Goal: Transaction & Acquisition: Obtain resource

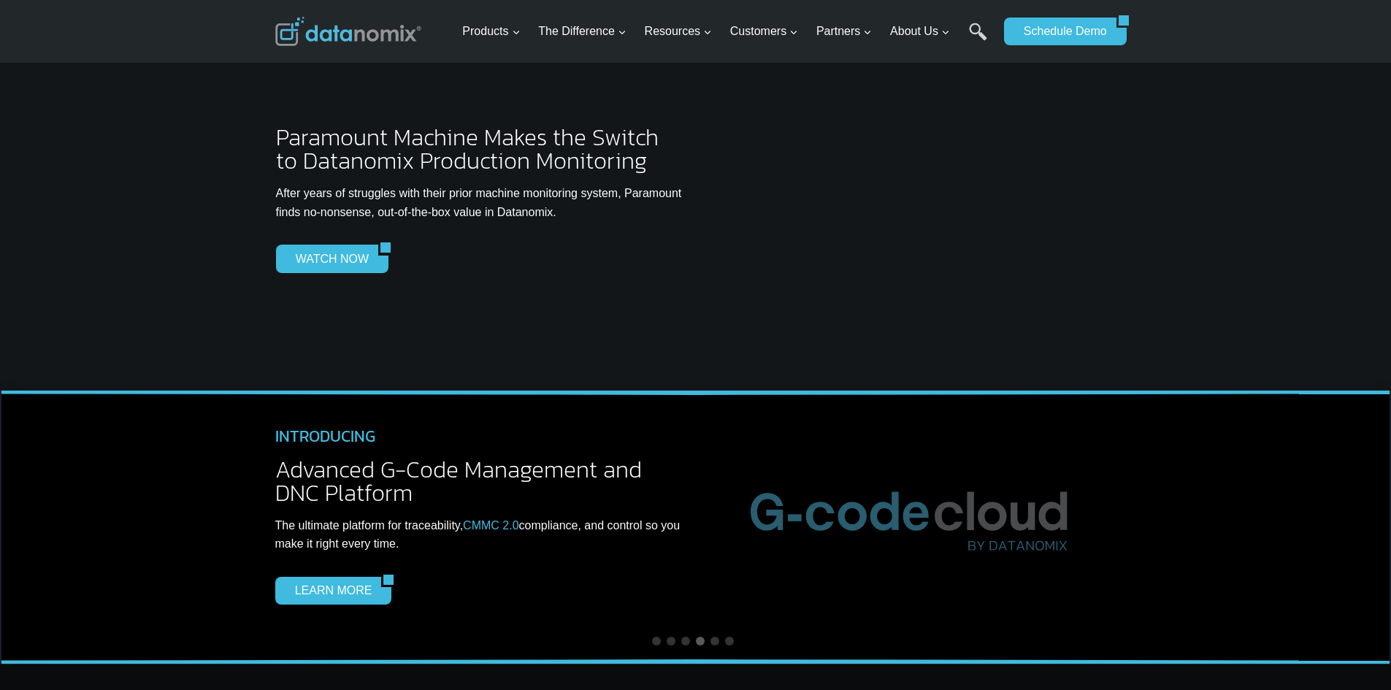
scroll to position [4163, 0]
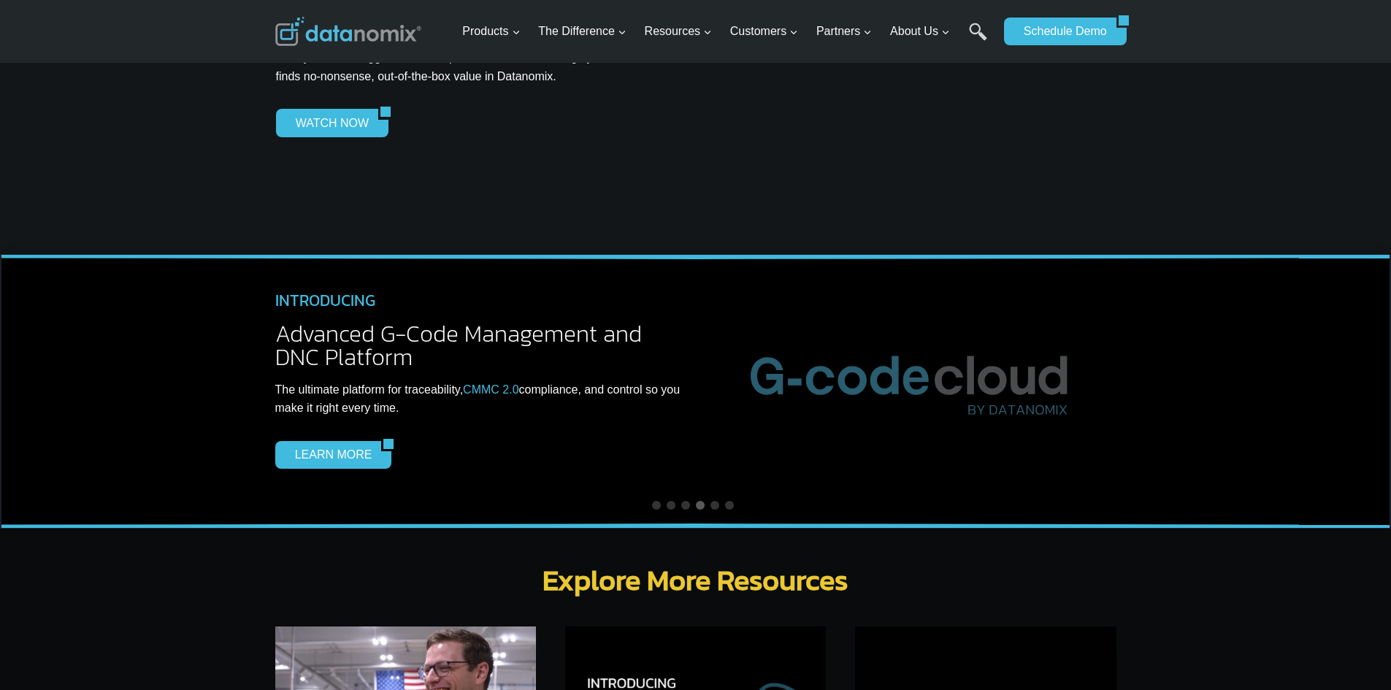
click at [998, 87] on div at bounding box center [912, 74] width 408 height 169
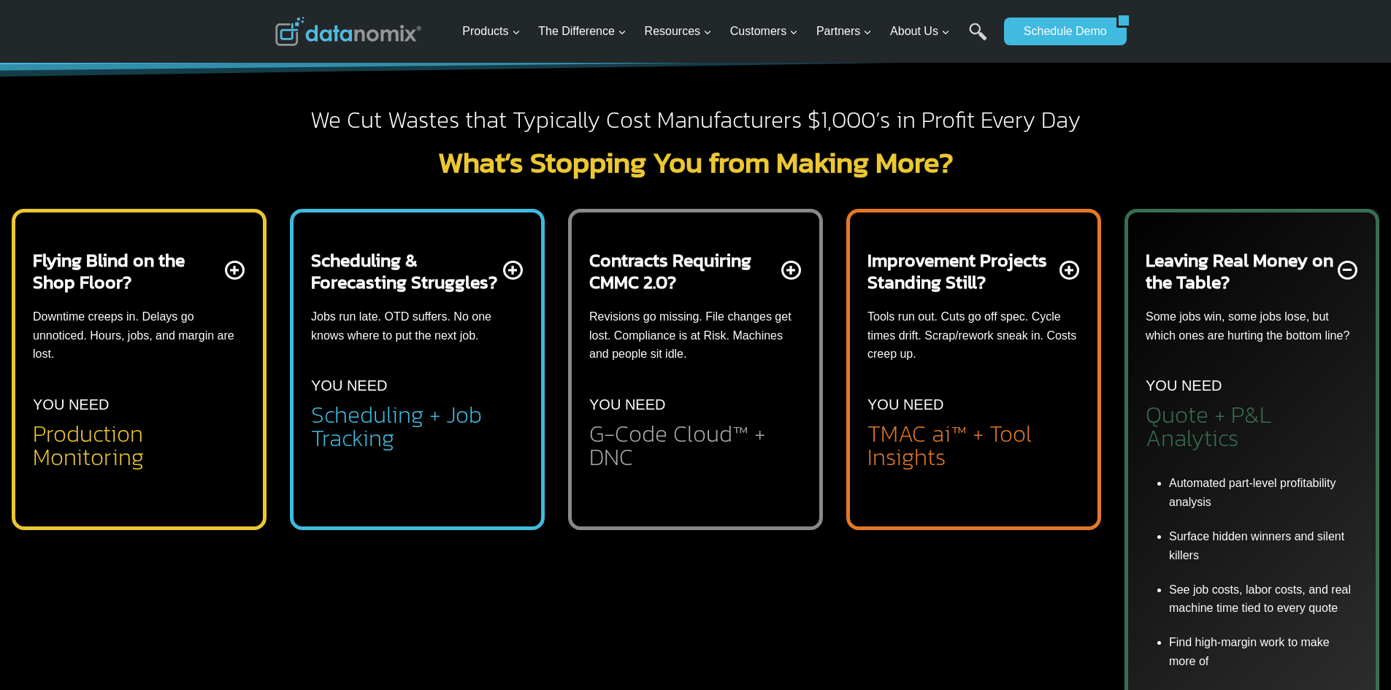
scroll to position [438, 0]
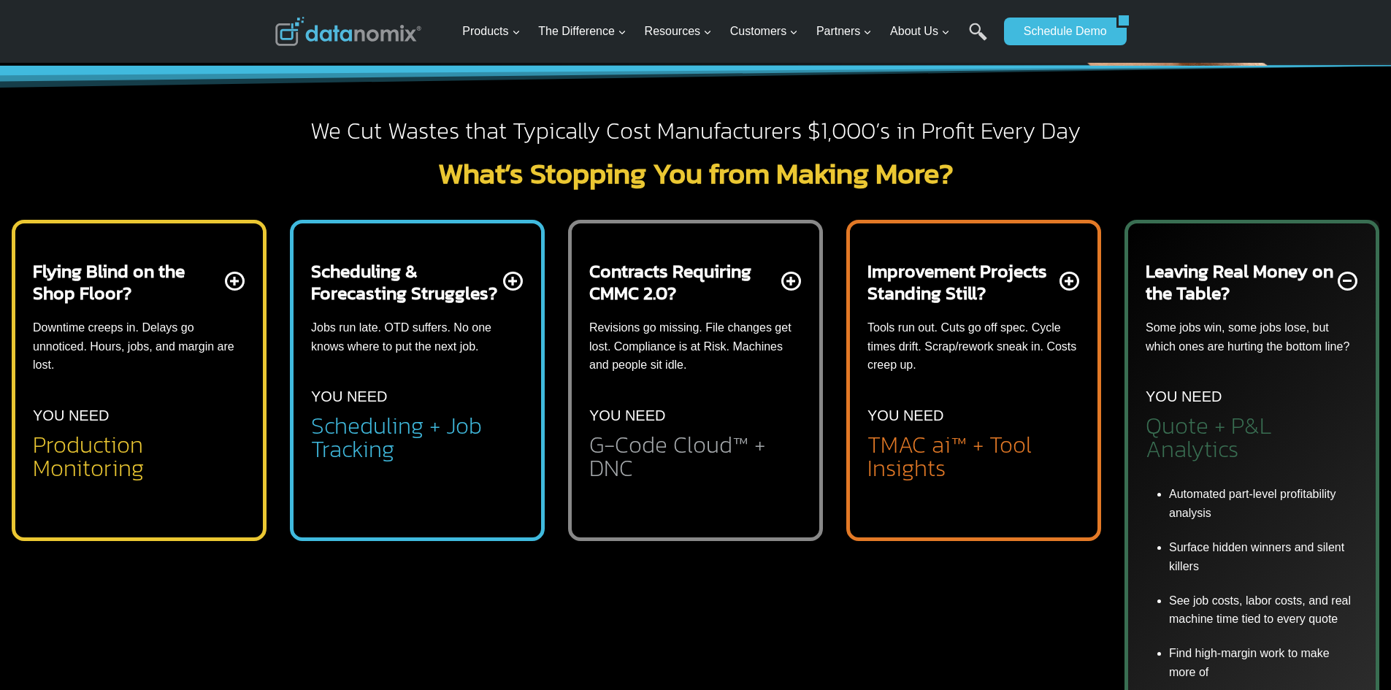
click at [1288, 423] on h2 "Quote + P&L Analytics" at bounding box center [1252, 437] width 213 height 47
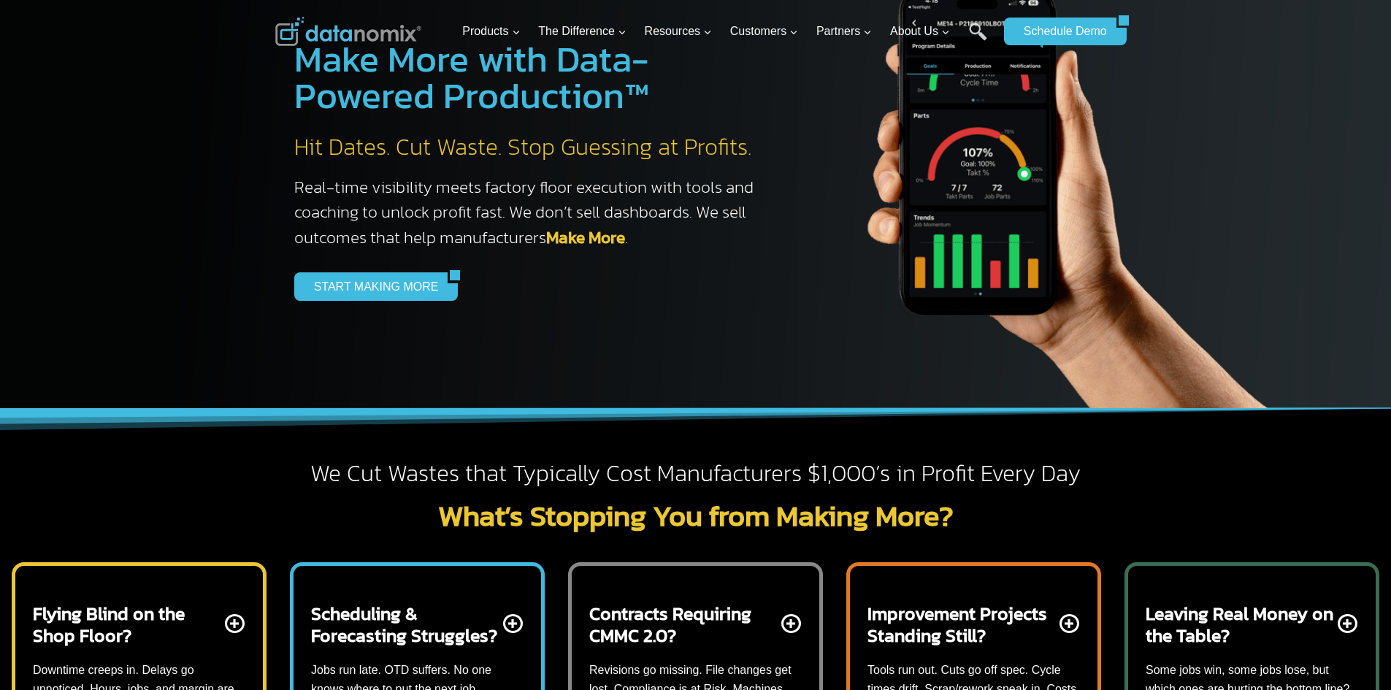
scroll to position [0, 0]
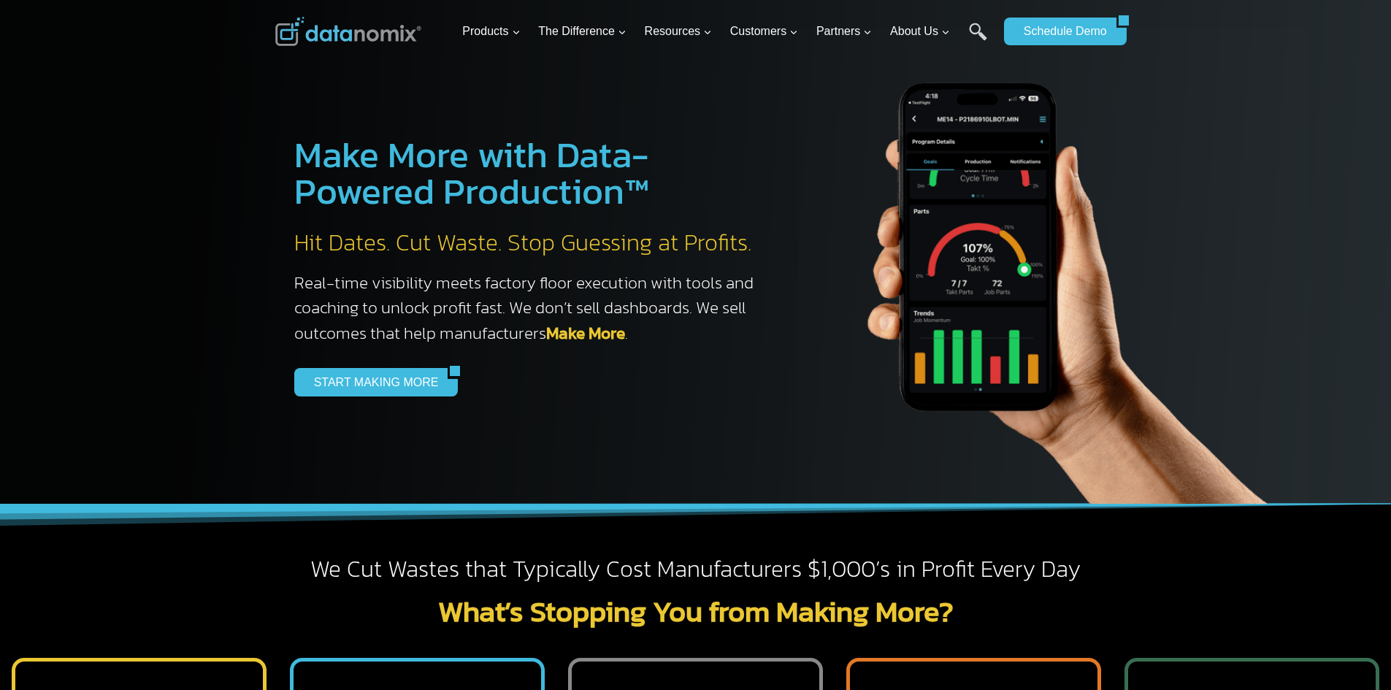
click at [502, 376] on div "START MAKING MORE" at bounding box center [531, 382] width 475 height 28
click at [359, 387] on link "START MAKING MORE" at bounding box center [371, 382] width 154 height 28
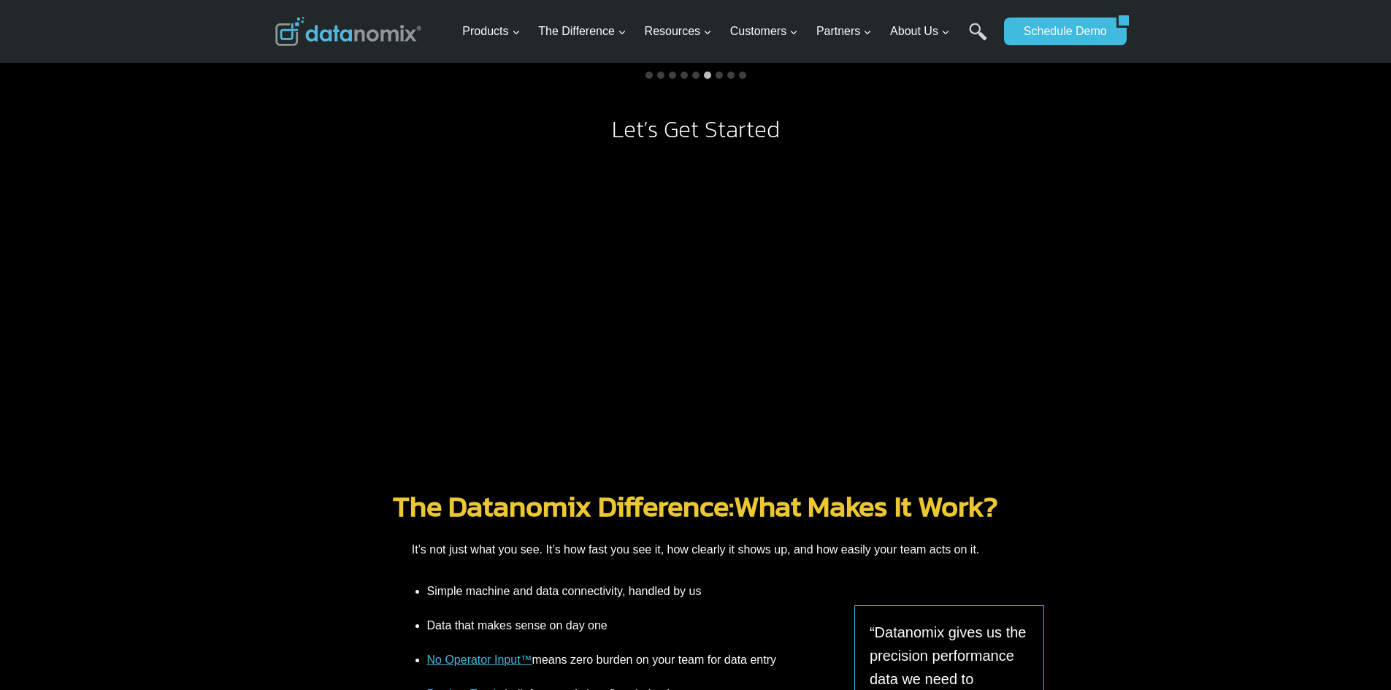
scroll to position [1461, 0]
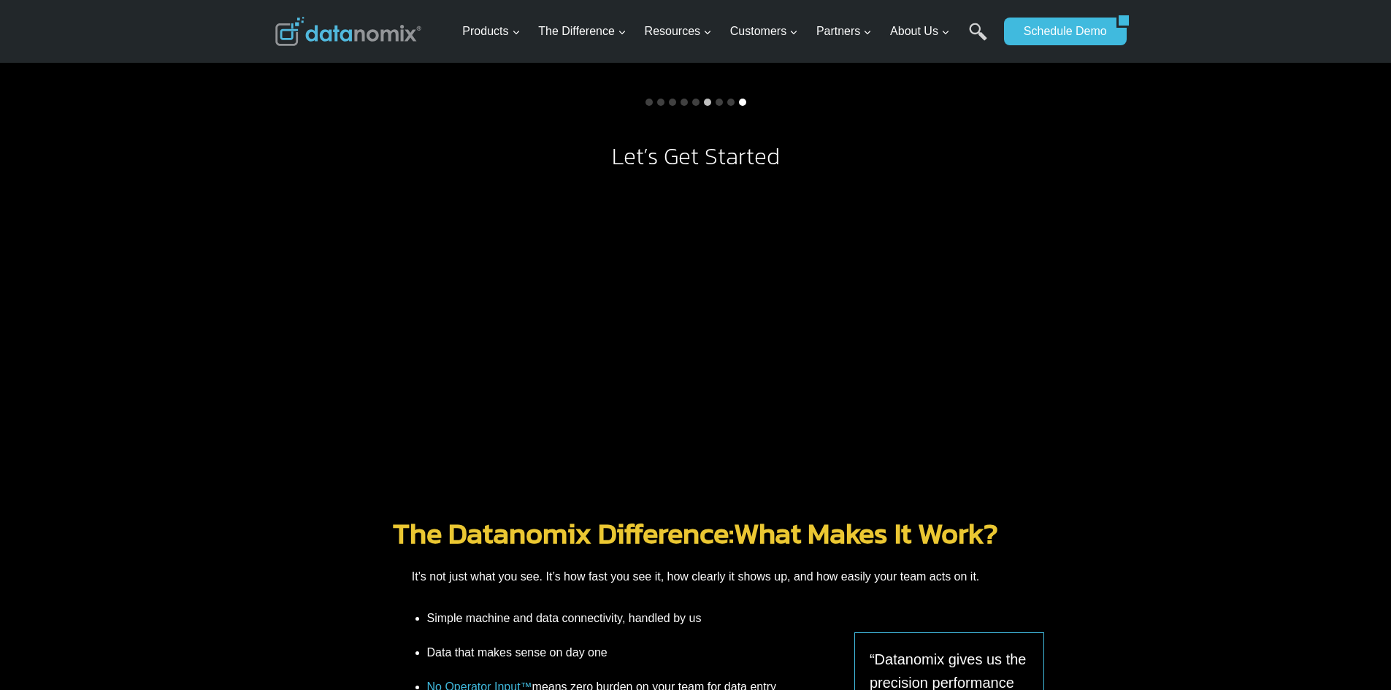
click at [741, 99] on button "Go to slide 9" at bounding box center [742, 102] width 7 height 7
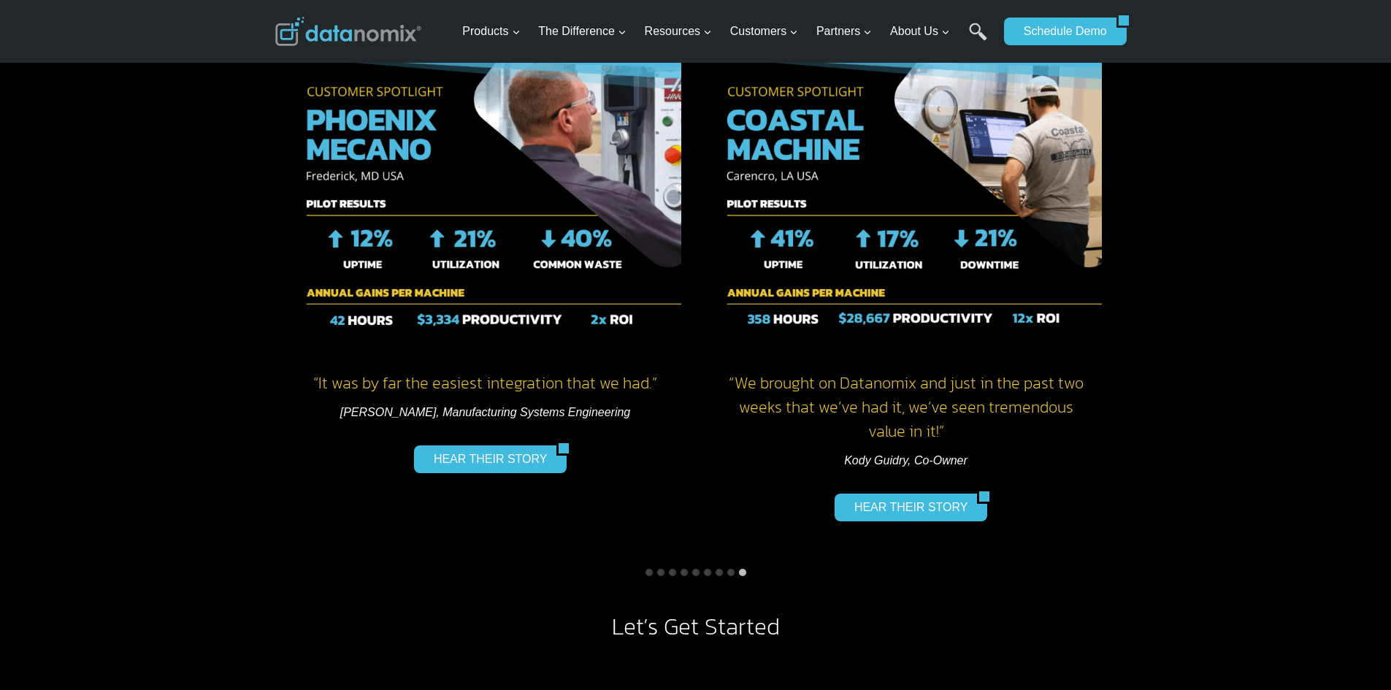
scroll to position [1169, 0]
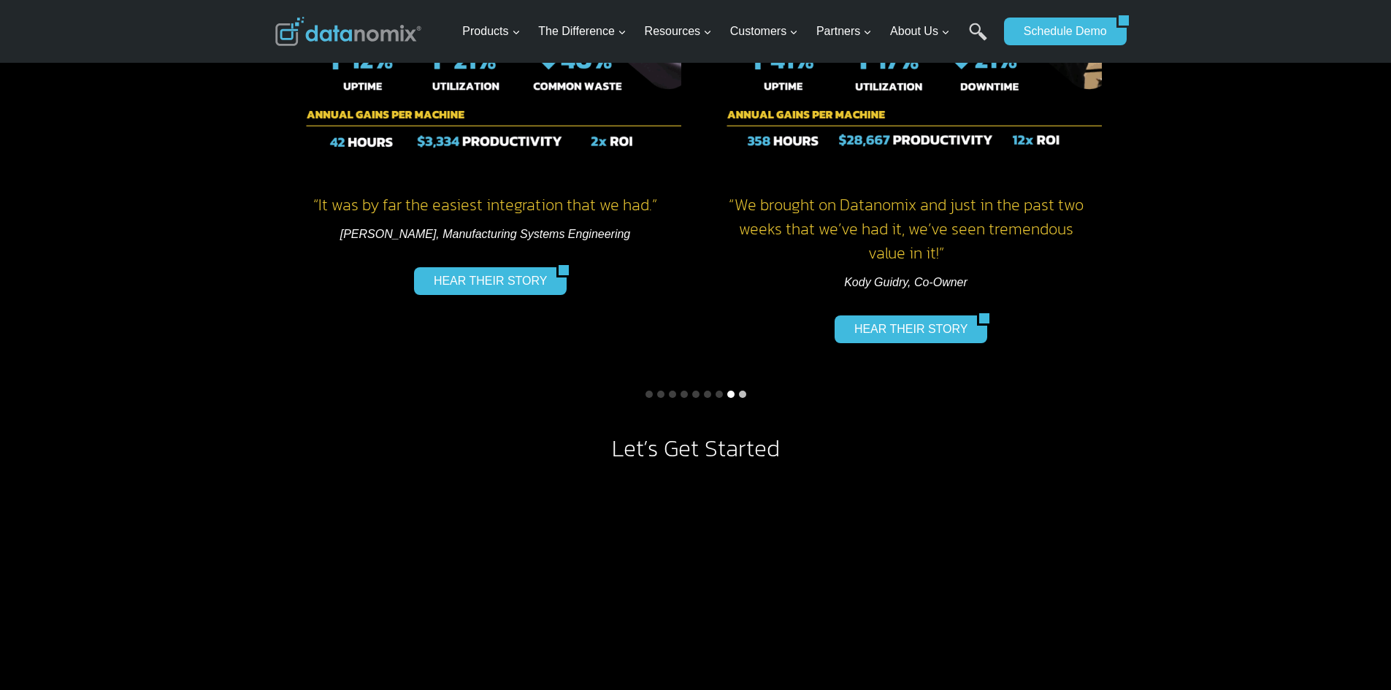
click at [732, 395] on button "Go to slide 8" at bounding box center [730, 394] width 7 height 7
